Goal: Find specific page/section: Find specific page/section

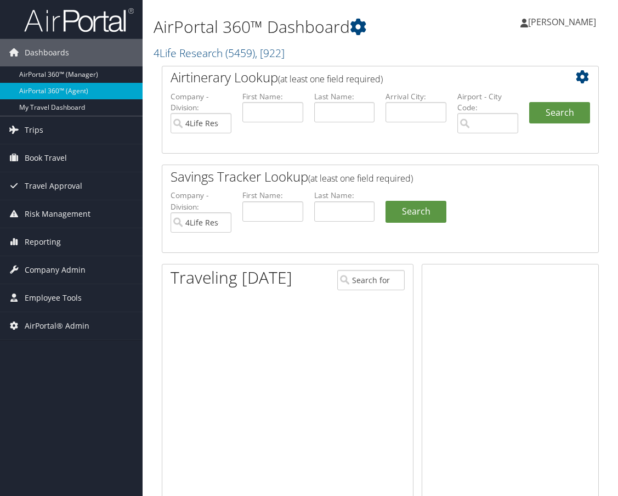
drag, startPoint x: 0, startPoint y: 0, endPoint x: 201, endPoint y: 77, distance: 215.4
click at [228, 54] on span "( 5459 )" at bounding box center [240, 53] width 30 height 15
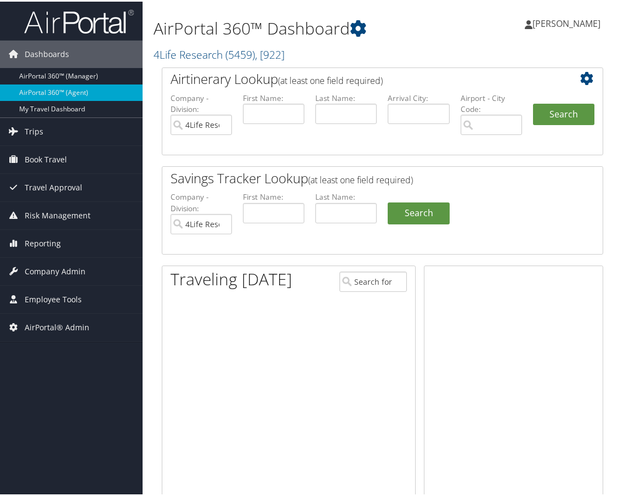
click at [0, 0] on input "search" at bounding box center [0, 0] width 0 height 0
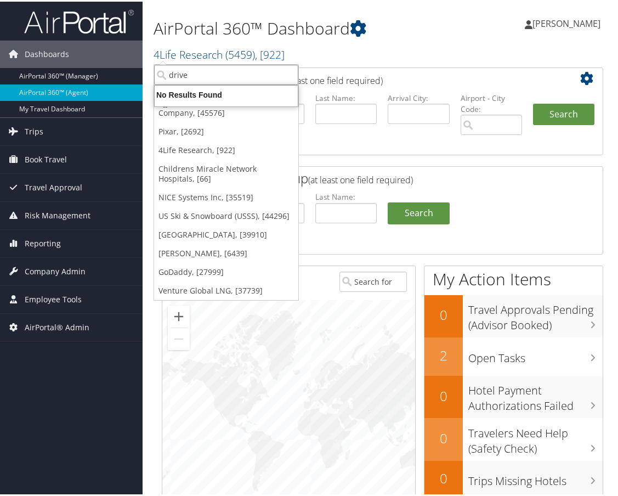
type input "drive"
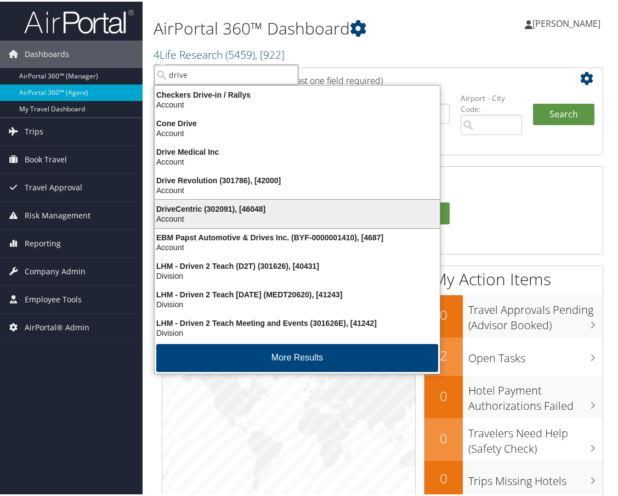
click at [221, 209] on div "DriveCentric (302091), [46048]" at bounding box center [297, 207] width 298 height 10
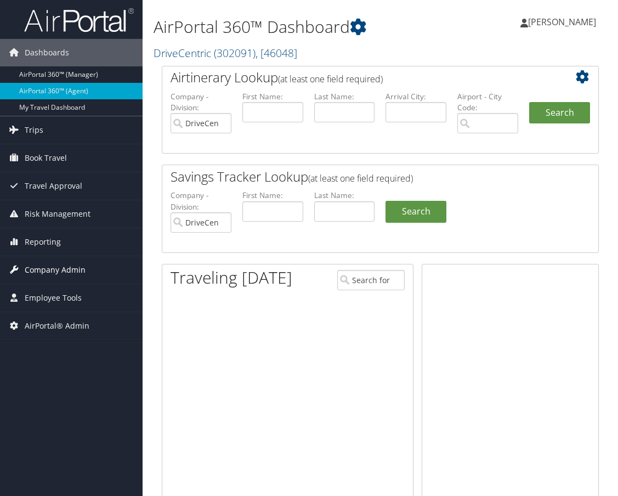
click at [69, 274] on span "Company Admin" at bounding box center [55, 269] width 61 height 27
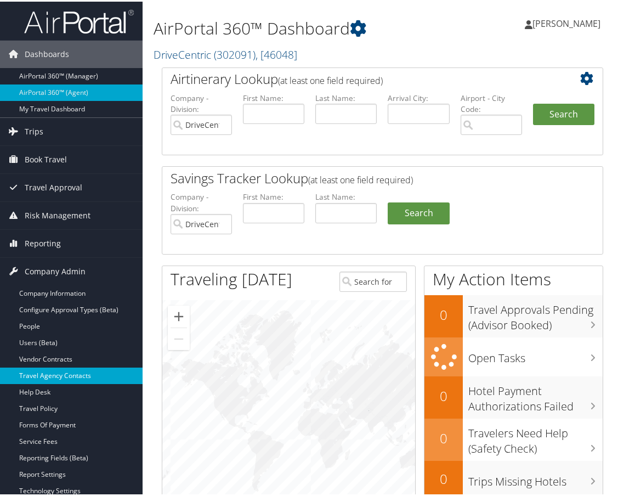
click at [69, 372] on link "Travel Agency Contacts" at bounding box center [71, 374] width 143 height 16
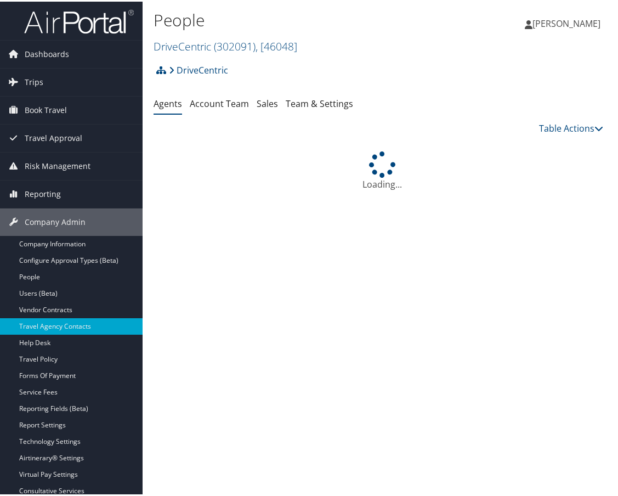
drag, startPoint x: 216, startPoint y: 101, endPoint x: 171, endPoint y: 117, distance: 47.7
click at [216, 101] on link "Account Team" at bounding box center [219, 102] width 59 height 12
